Goal: Obtain resource: Download file/media

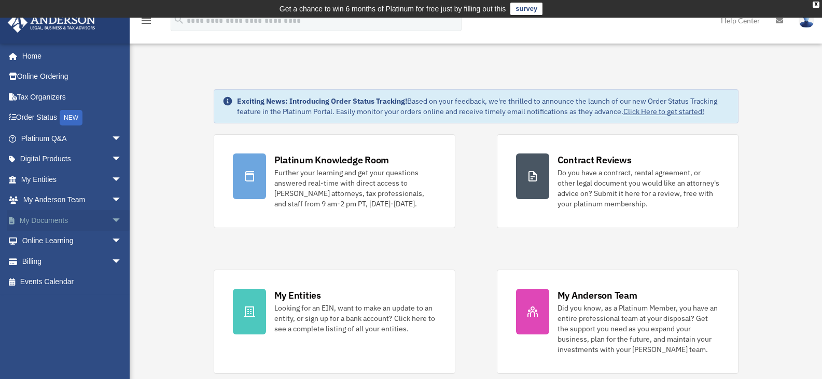
click at [72, 219] on link "My Documents arrow_drop_down" at bounding box center [72, 220] width 130 height 21
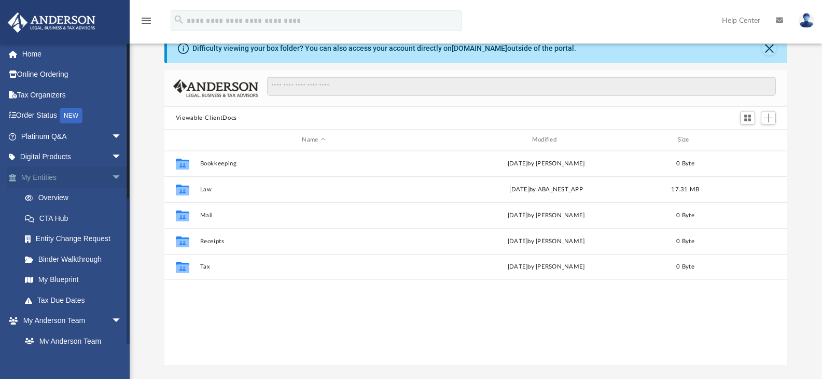
scroll to position [50, 0]
click at [112, 177] on span "arrow_drop_down" at bounding box center [122, 177] width 21 height 21
click at [42, 177] on link "My Entities arrow_drop_up" at bounding box center [72, 177] width 130 height 21
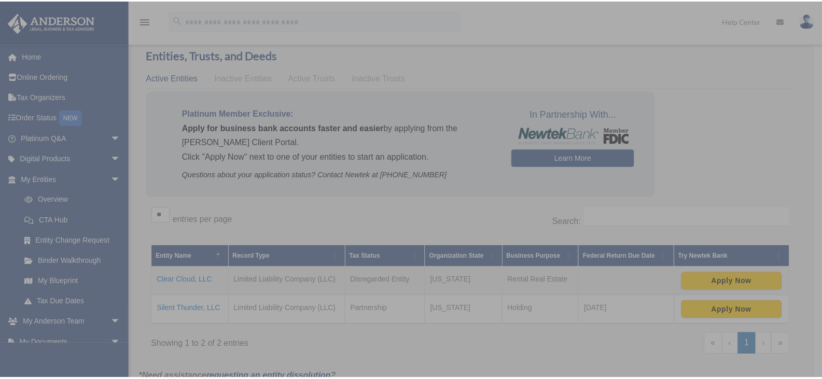
scroll to position [34, 0]
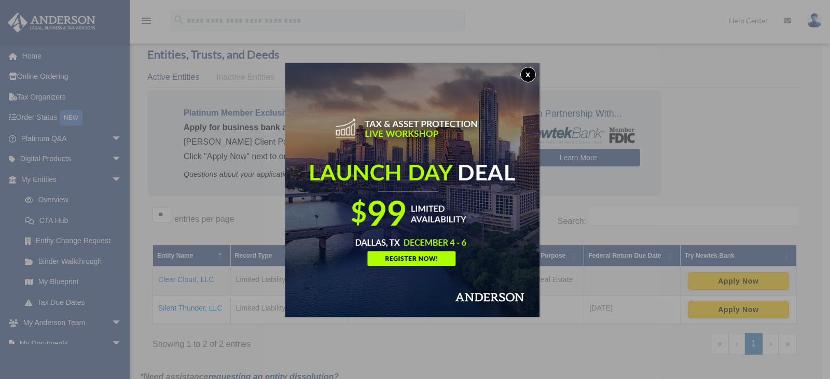
click at [533, 73] on button "x" at bounding box center [528, 75] width 16 height 16
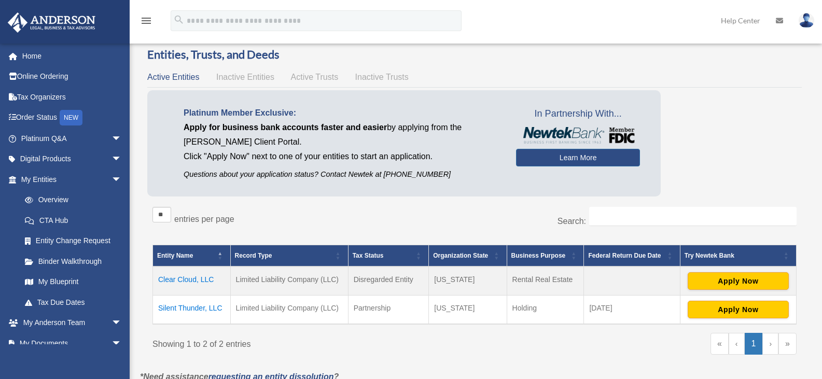
click at [177, 279] on td "Clear Cloud, LLC" at bounding box center [192, 281] width 78 height 29
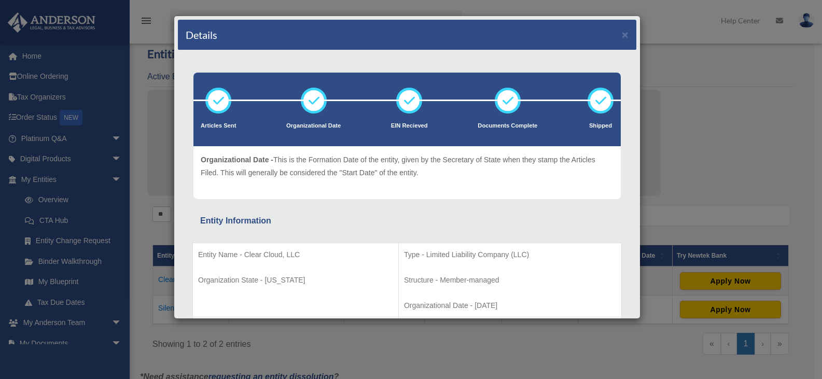
scroll to position [34, 0]
click at [622, 35] on button "×" at bounding box center [625, 34] width 7 height 11
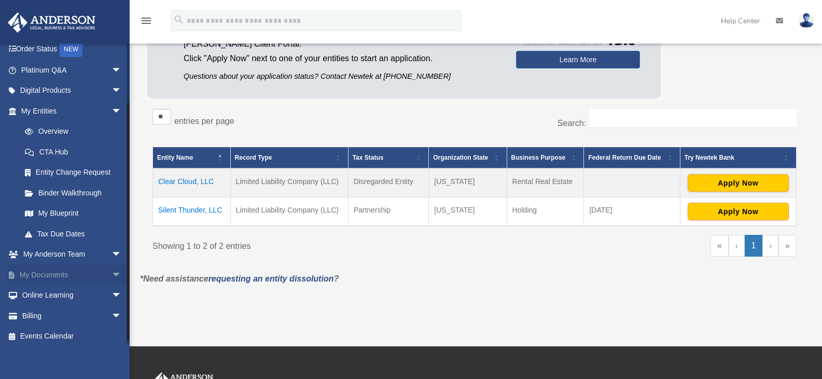
scroll to position [69, 0]
click at [61, 279] on link "My Documents arrow_drop_down" at bounding box center [72, 274] width 130 height 21
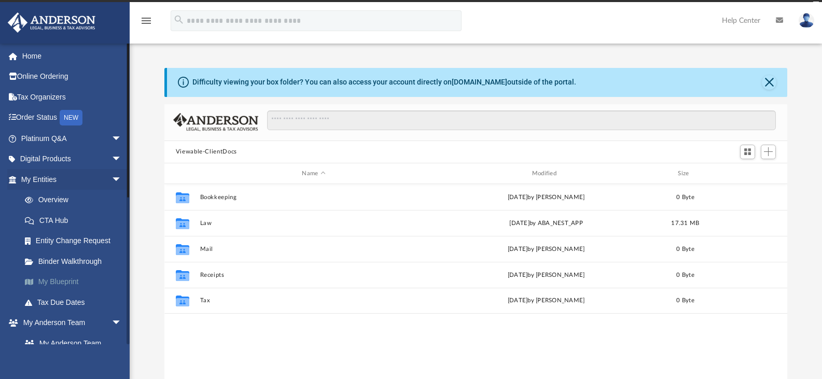
scroll to position [228, 615]
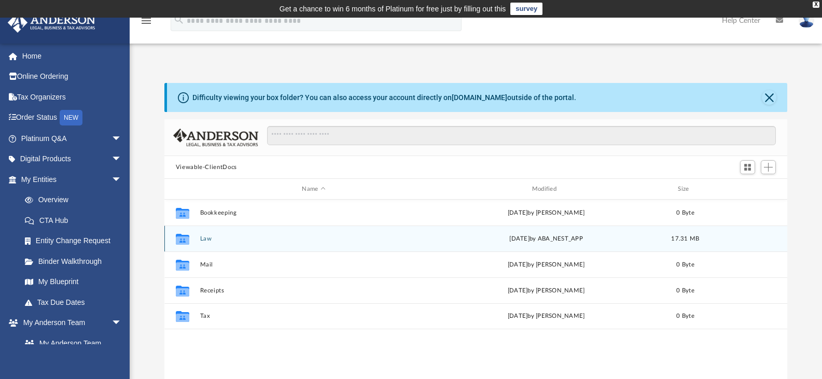
click at [199, 240] on div "Collaborated Folder Law Mon Sep 15 2025 by ABA_NEST_APP 17.31 MB" at bounding box center [476, 239] width 624 height 26
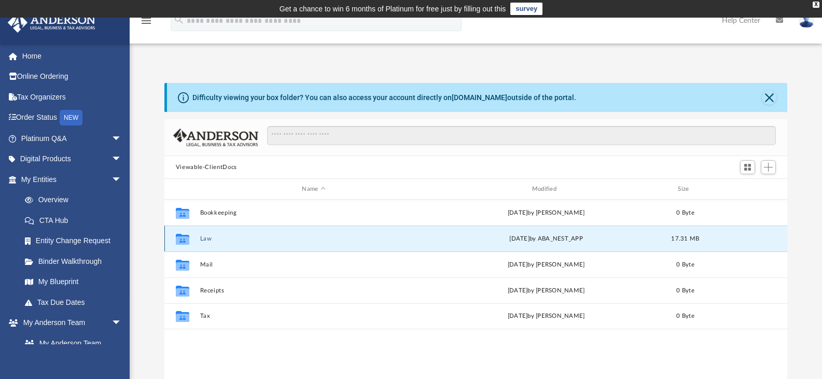
click at [183, 240] on icon "grid" at bounding box center [182, 240] width 13 height 8
click at [209, 239] on button "Law" at bounding box center [314, 239] width 228 height 7
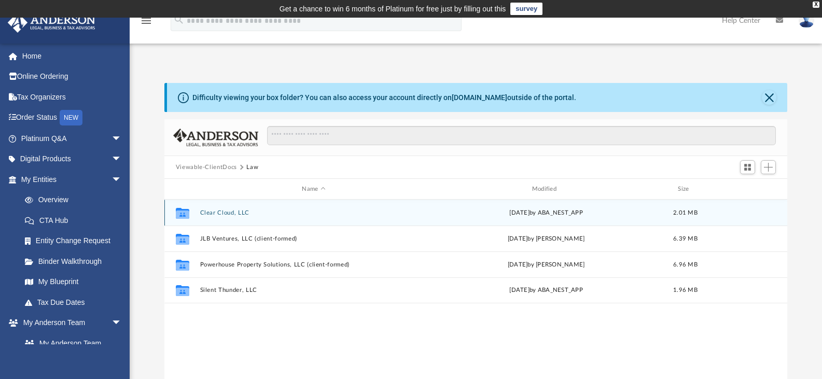
click at [232, 210] on button "Clear Cloud, LLC" at bounding box center [314, 213] width 228 height 7
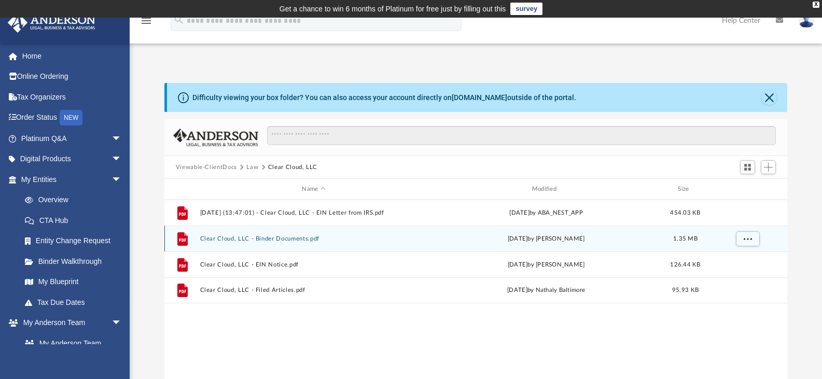
click at [286, 241] on button "Clear Cloud, LLC - Binder Documents.pdf" at bounding box center [314, 239] width 228 height 7
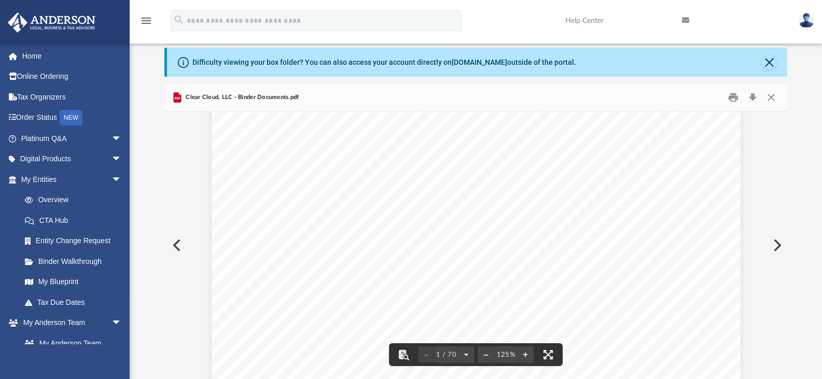
scroll to position [35, 0]
click at [732, 103] on button "Print" at bounding box center [733, 98] width 21 height 16
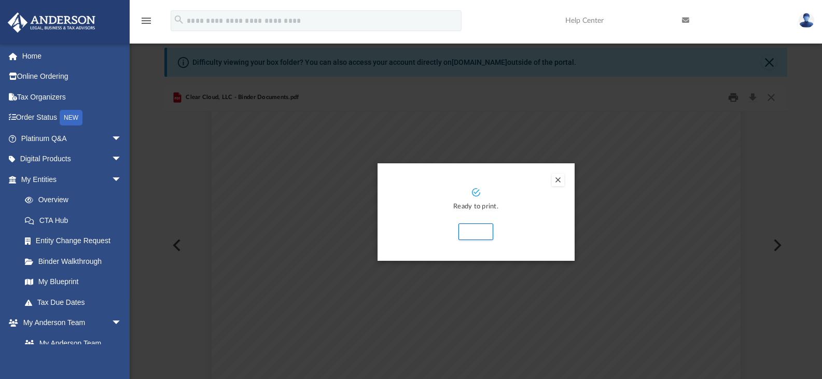
scroll to position [36, 0]
click at [474, 234] on button "Print" at bounding box center [476, 231] width 35 height 17
